Goal: Information Seeking & Learning: Learn about a topic

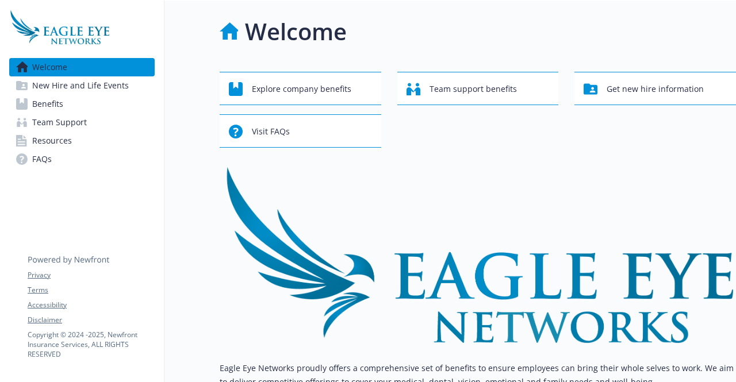
click at [82, 102] on link "Benefits" at bounding box center [81, 104] width 145 height 18
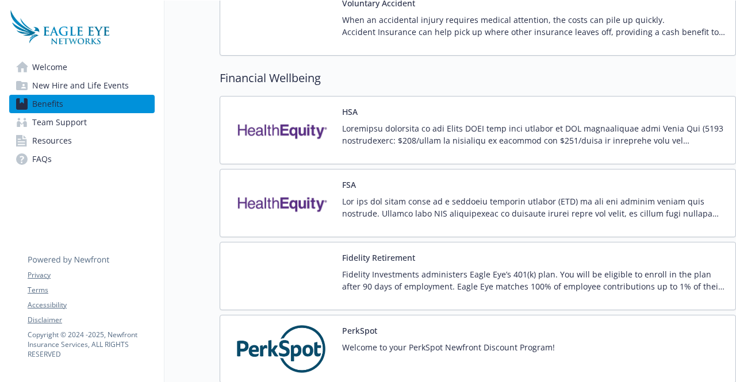
scroll to position [976, 0]
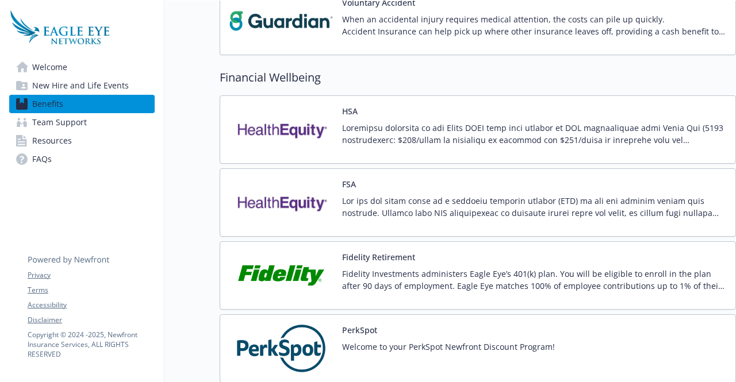
click at [374, 251] on button "Fidelity Retirement" at bounding box center [378, 257] width 73 height 12
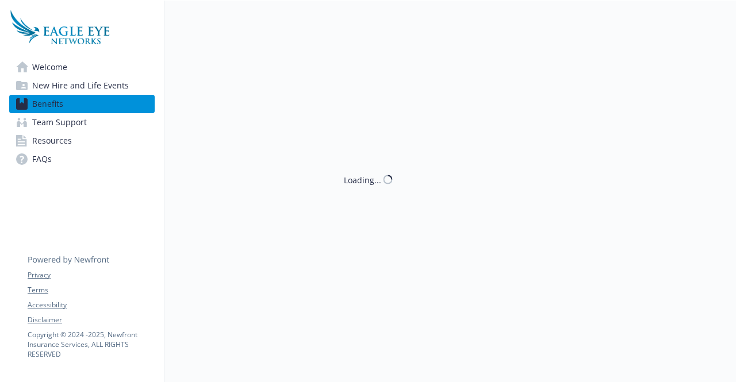
scroll to position [976, 0]
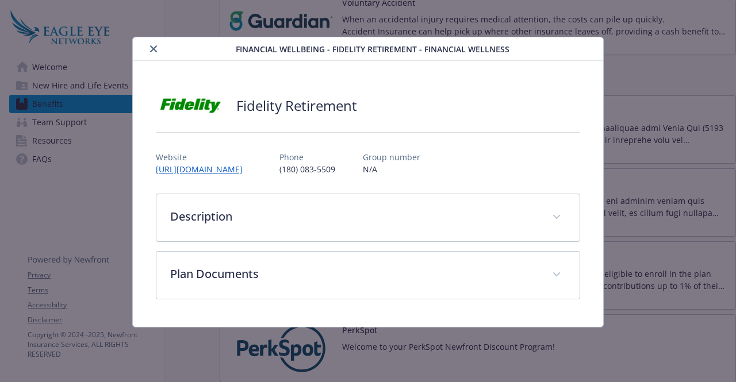
click at [148, 48] on button "close" at bounding box center [154, 49] width 14 height 14
